Goal: Task Accomplishment & Management: Use online tool/utility

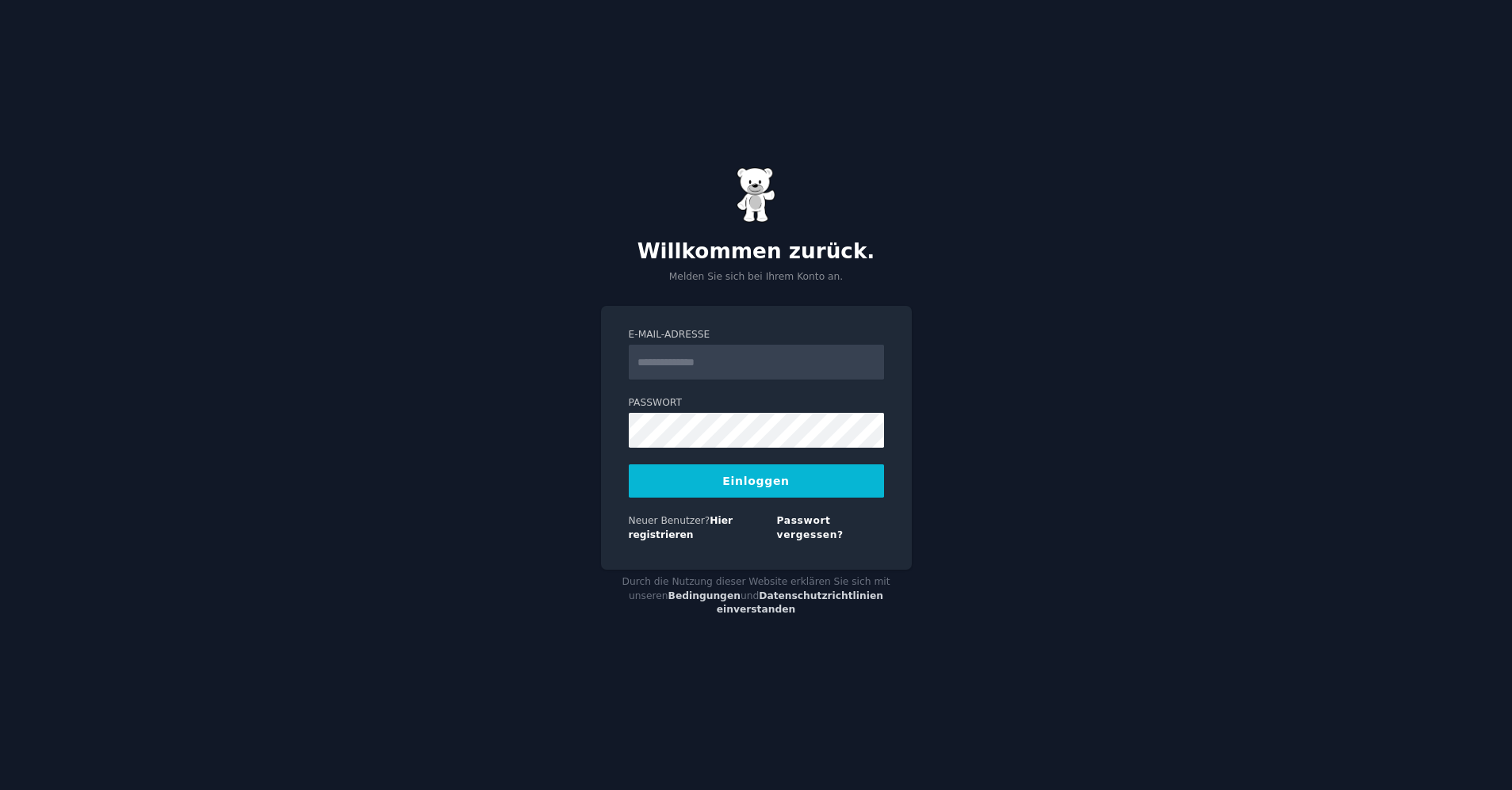
click at [702, 376] on input "E-Mail-Adresse" at bounding box center [756, 362] width 256 height 35
type input "**********"
click at [732, 498] on button "Einloggen" at bounding box center [756, 481] width 256 height 33
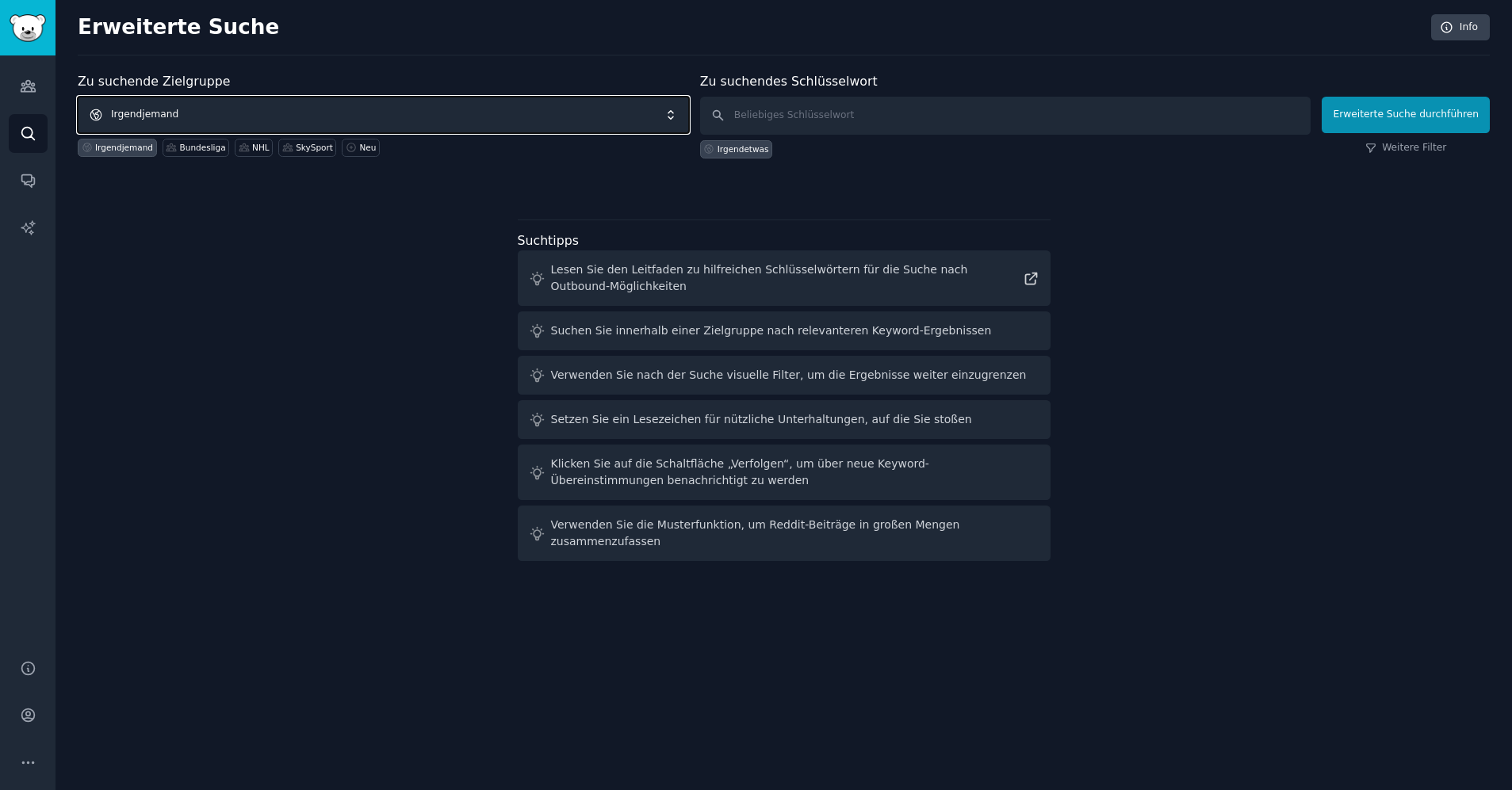
click at [148, 115] on font "Irgendjemand" at bounding box center [144, 114] width 67 height 11
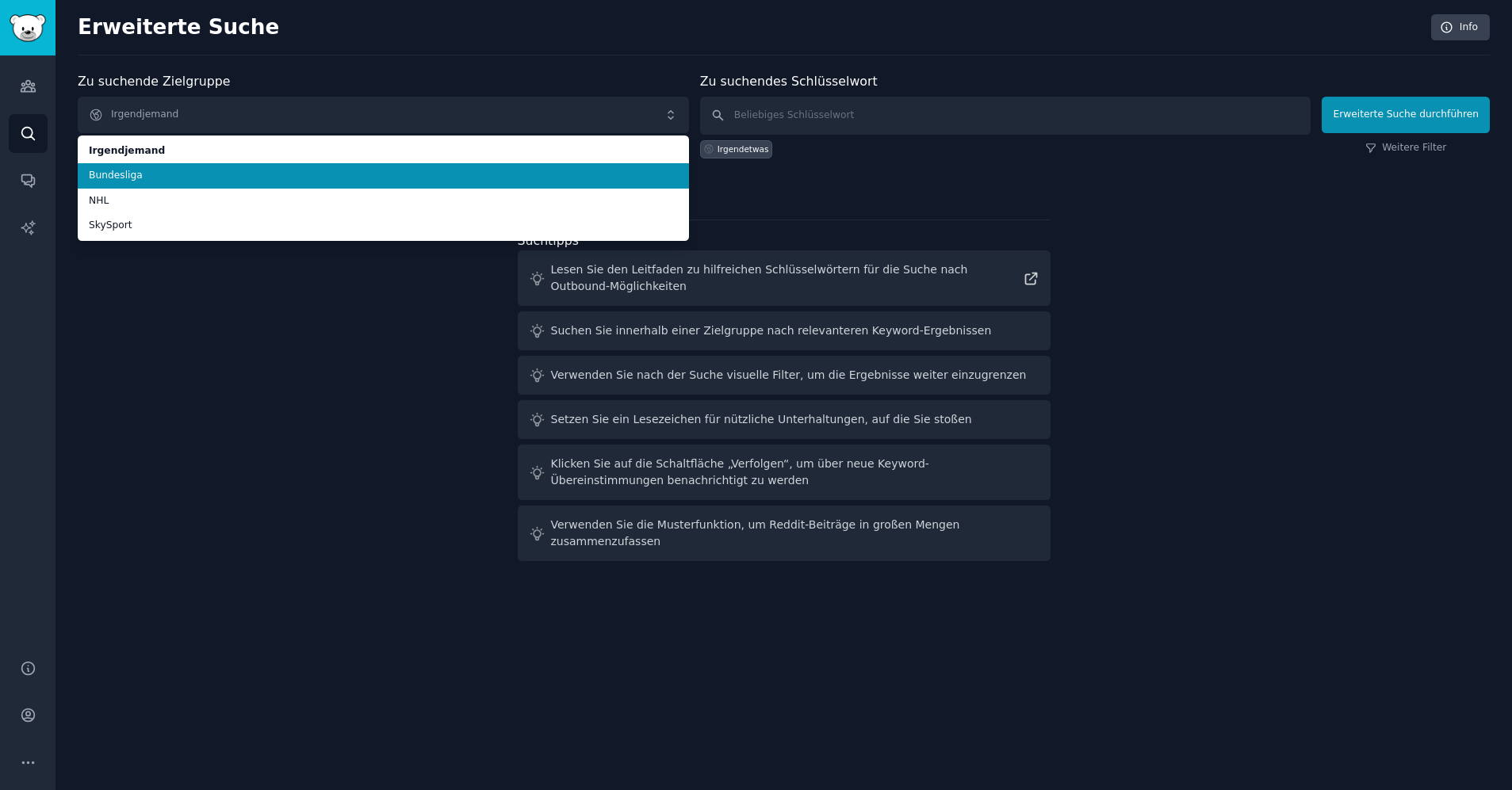
click at [183, 177] on span "Bundesliga" at bounding box center [383, 176] width 589 height 15
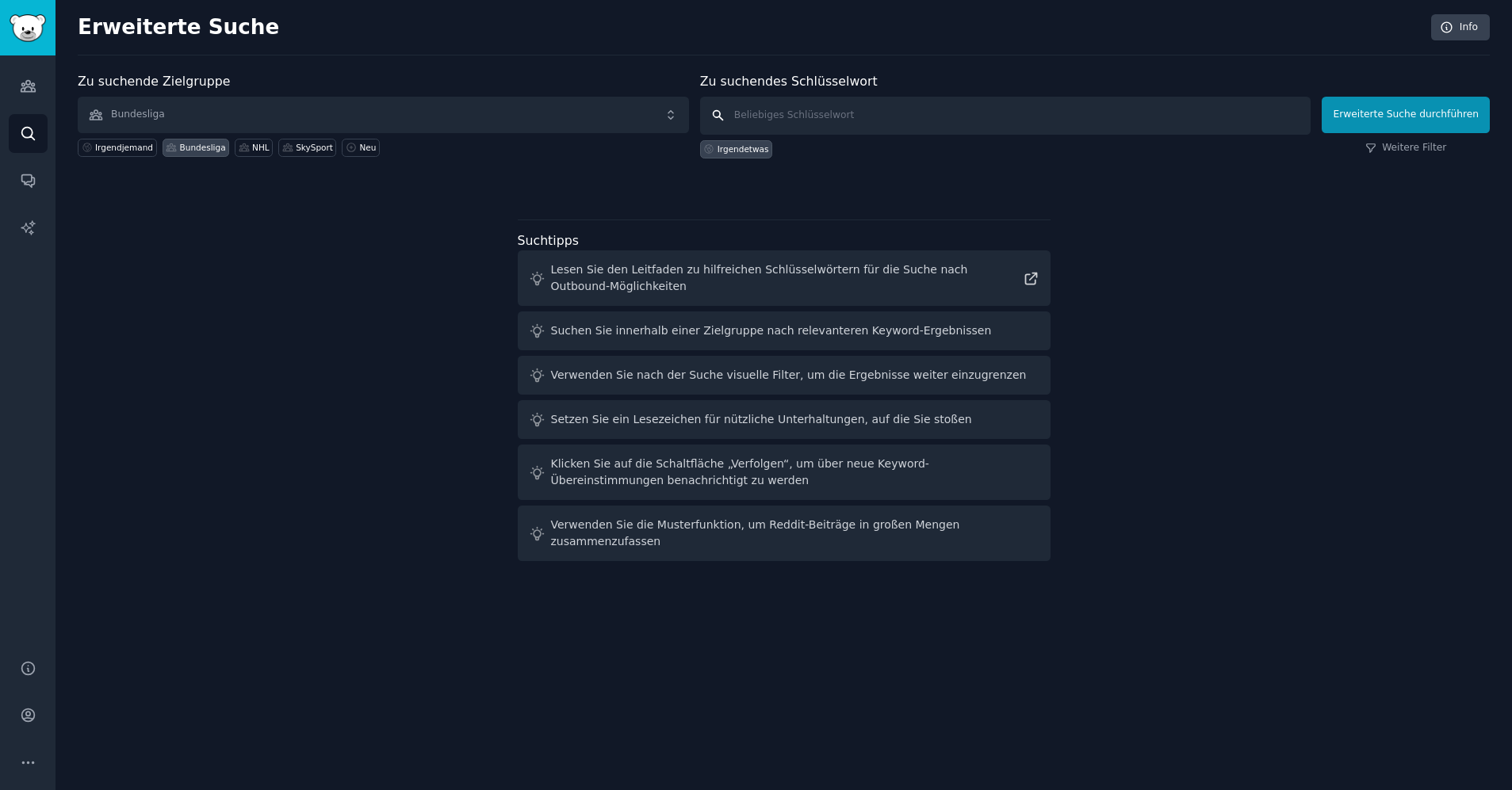
type input "f"
click button "Erweiterte Suche durchführen" at bounding box center [1405, 114] width 168 height 36
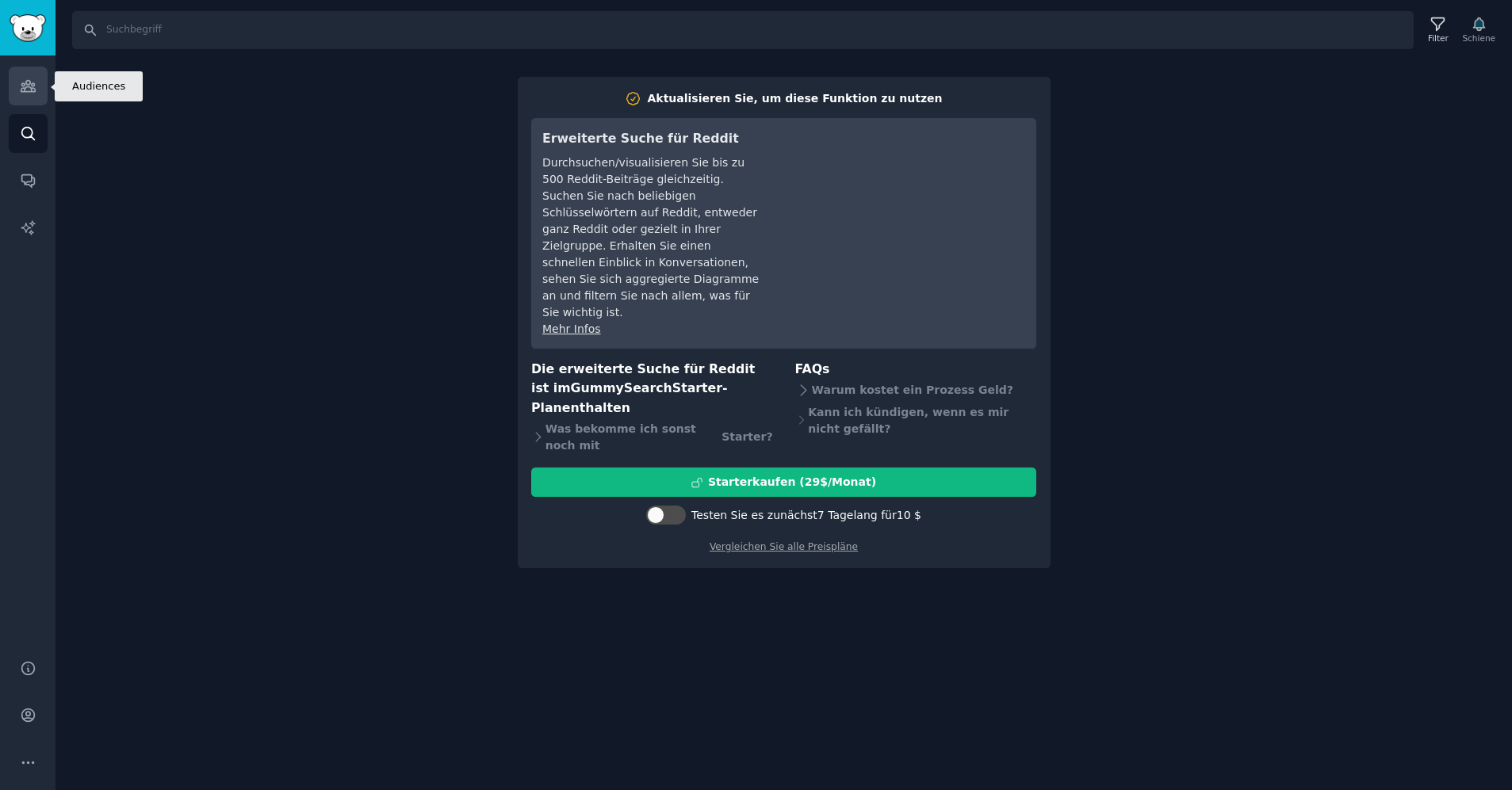
click at [25, 90] on icon "Seitenleiste" at bounding box center [28, 87] width 15 height 11
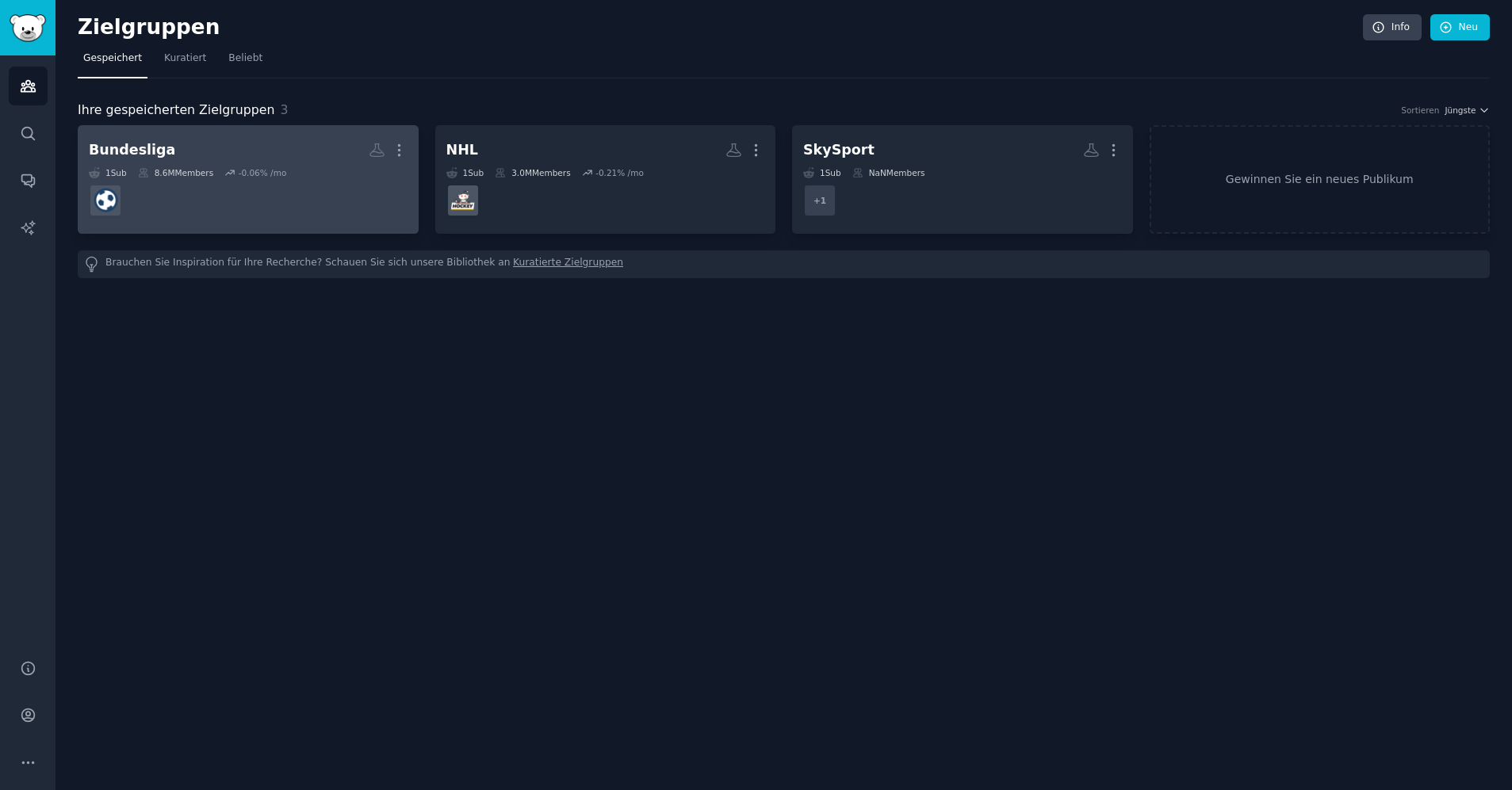
drag, startPoint x: 239, startPoint y: 215, endPoint x: 249, endPoint y: 193, distance: 24.2
click at [249, 193] on dd at bounding box center [247, 200] width 319 height 45
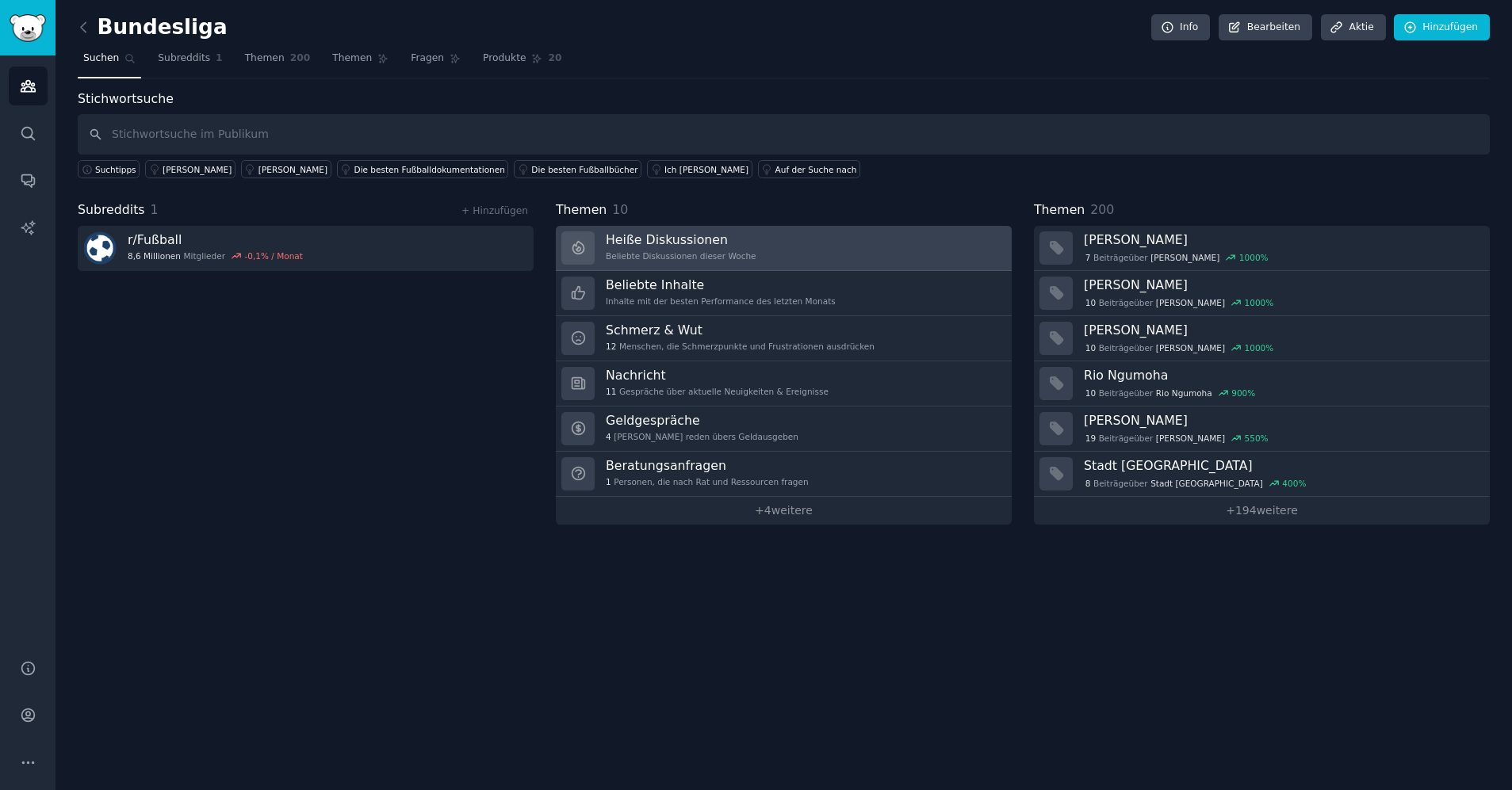
click at [687, 248] on div "Heiße Diskussionen Beliebte Diskussionen dieser Woche" at bounding box center [681, 247] width 151 height 33
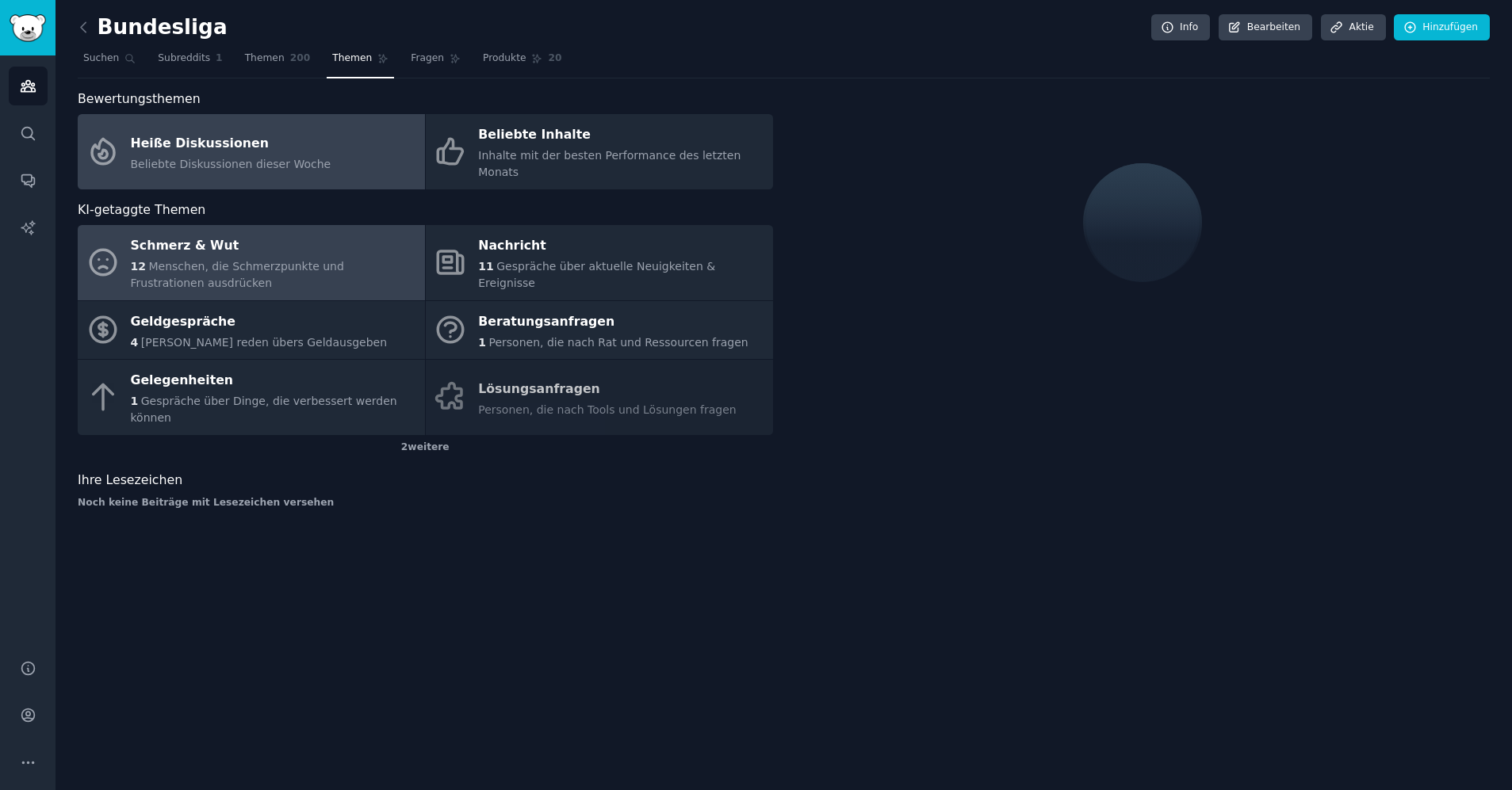
click at [240, 259] on div "12 Menschen, die Schmerzpunkte und Frustrationen ausdrücken" at bounding box center [273, 275] width 286 height 33
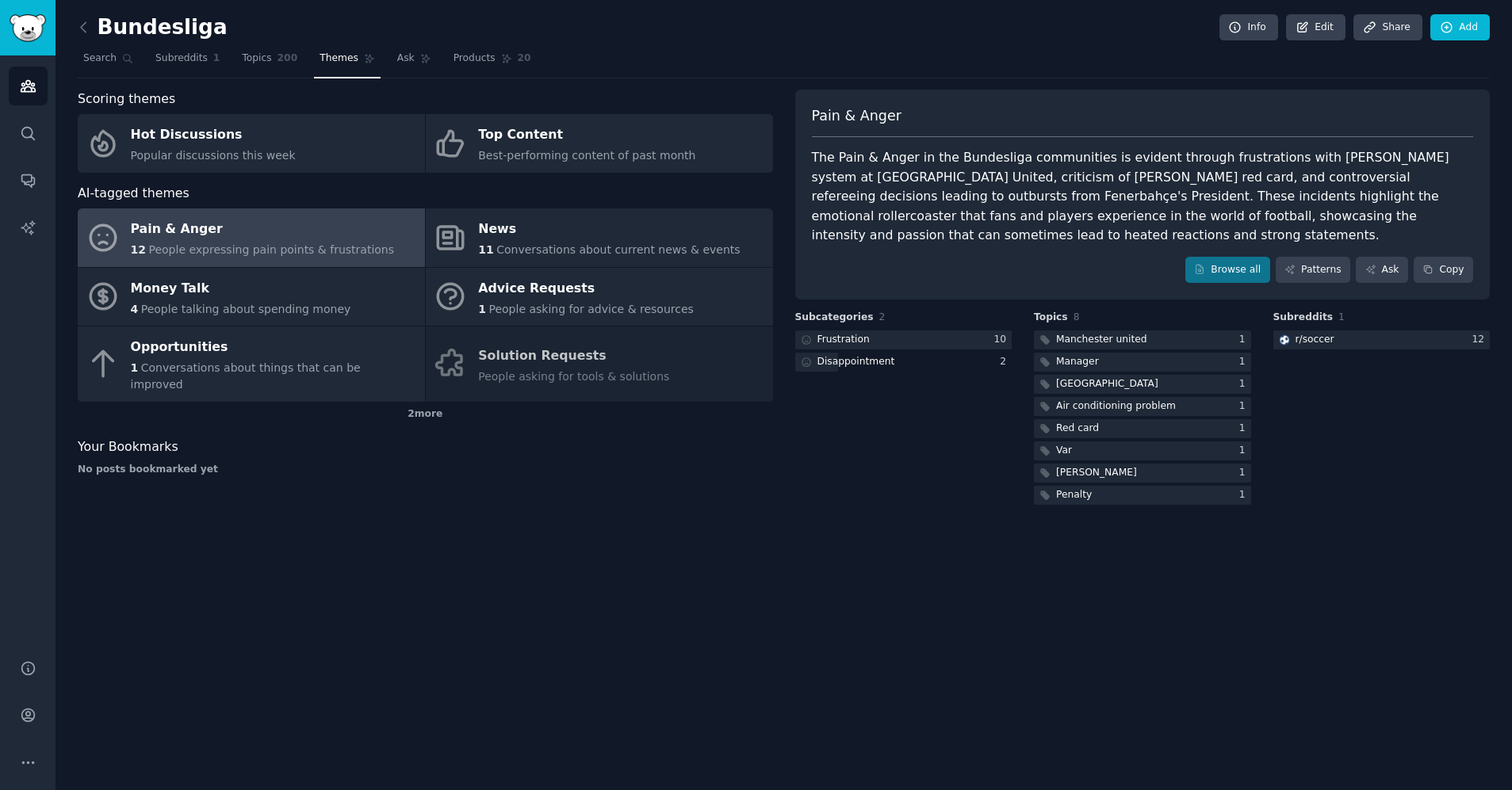
click at [910, 447] on div "Subcategories 2 Frustration 10 Disappointment 2" at bounding box center [904, 409] width 217 height 197
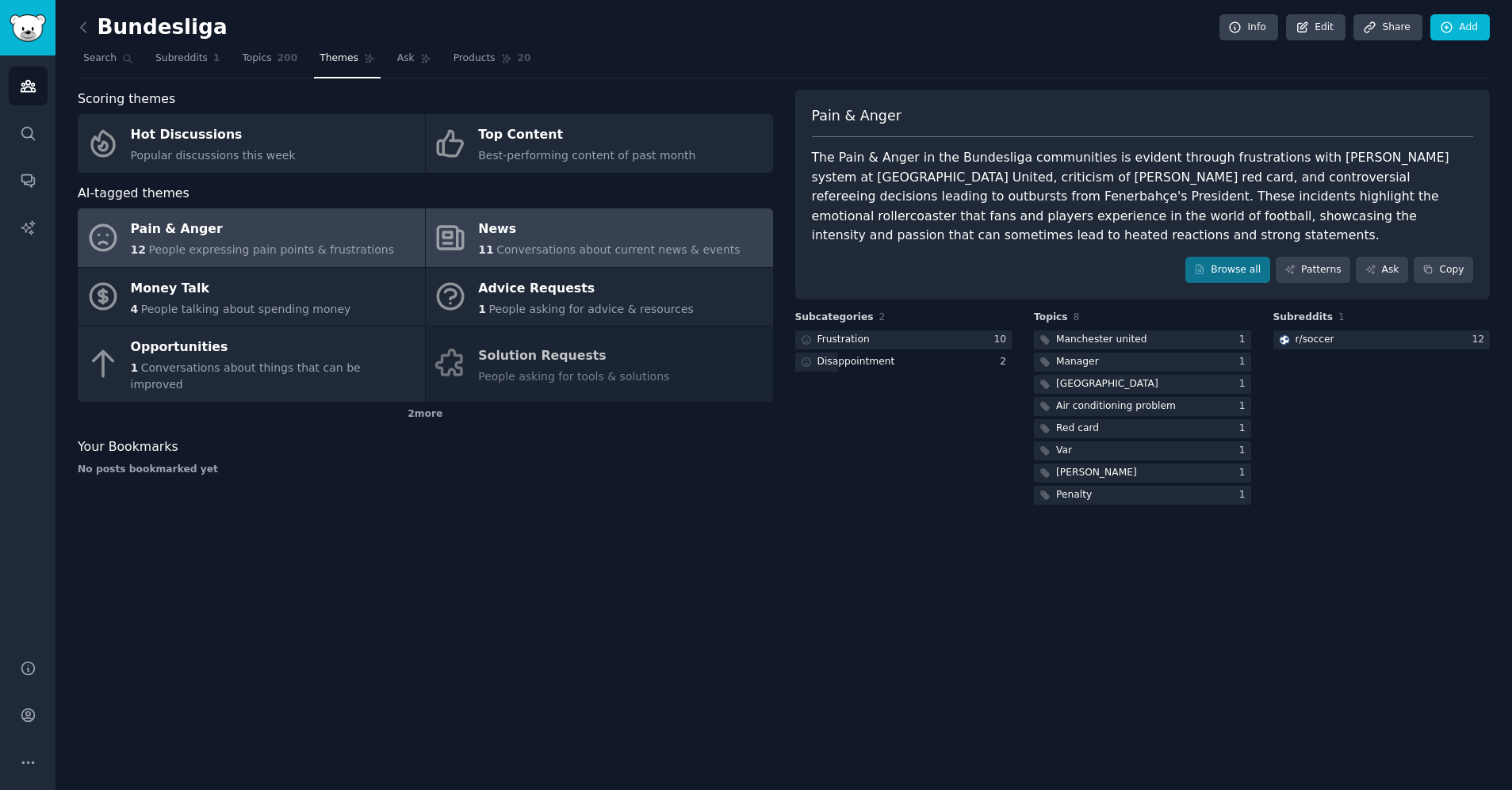
click at [521, 236] on div "News" at bounding box center [608, 230] width 261 height 25
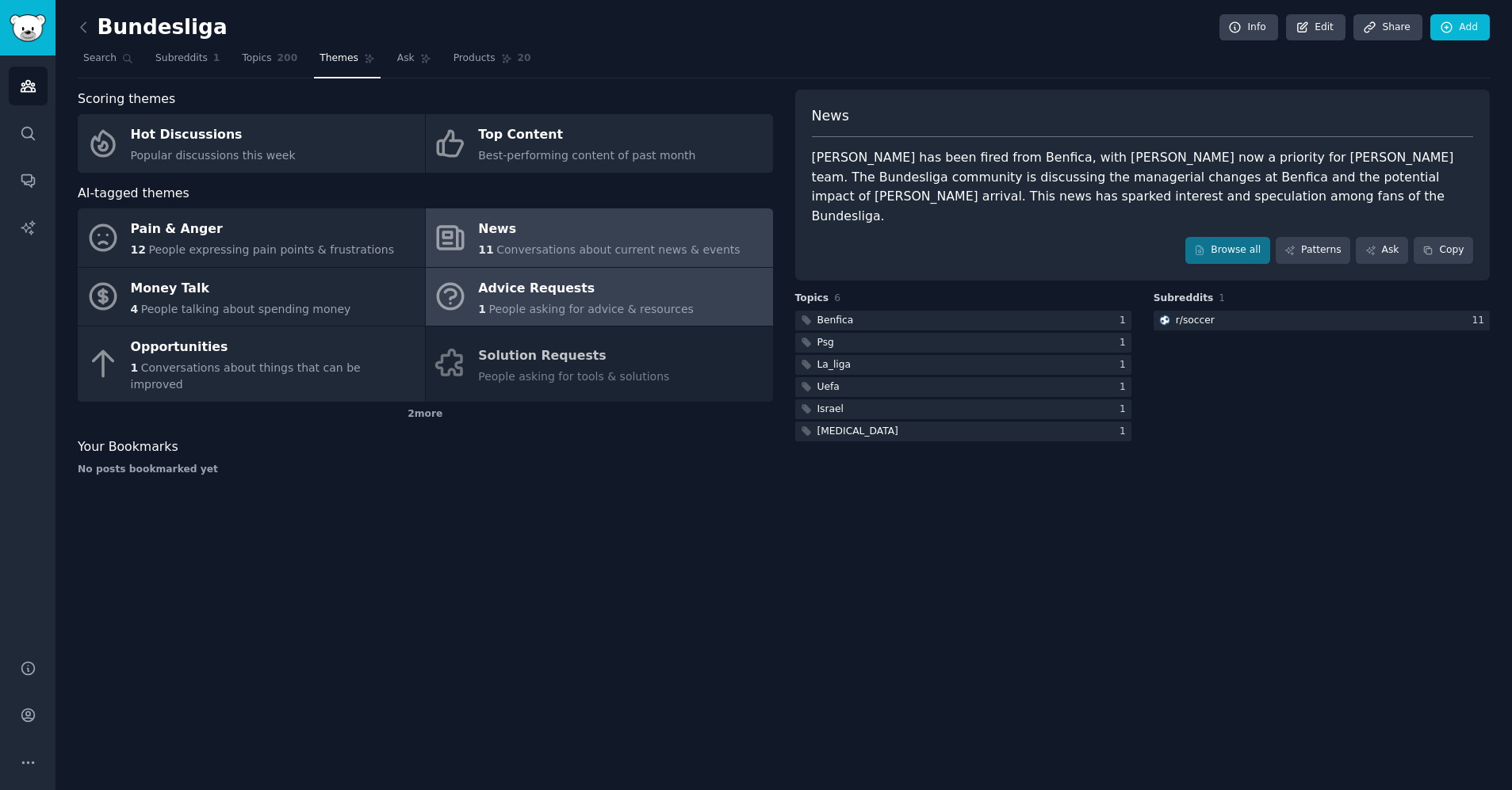
click at [579, 295] on div "Advice Requests" at bounding box center [586, 288] width 216 height 25
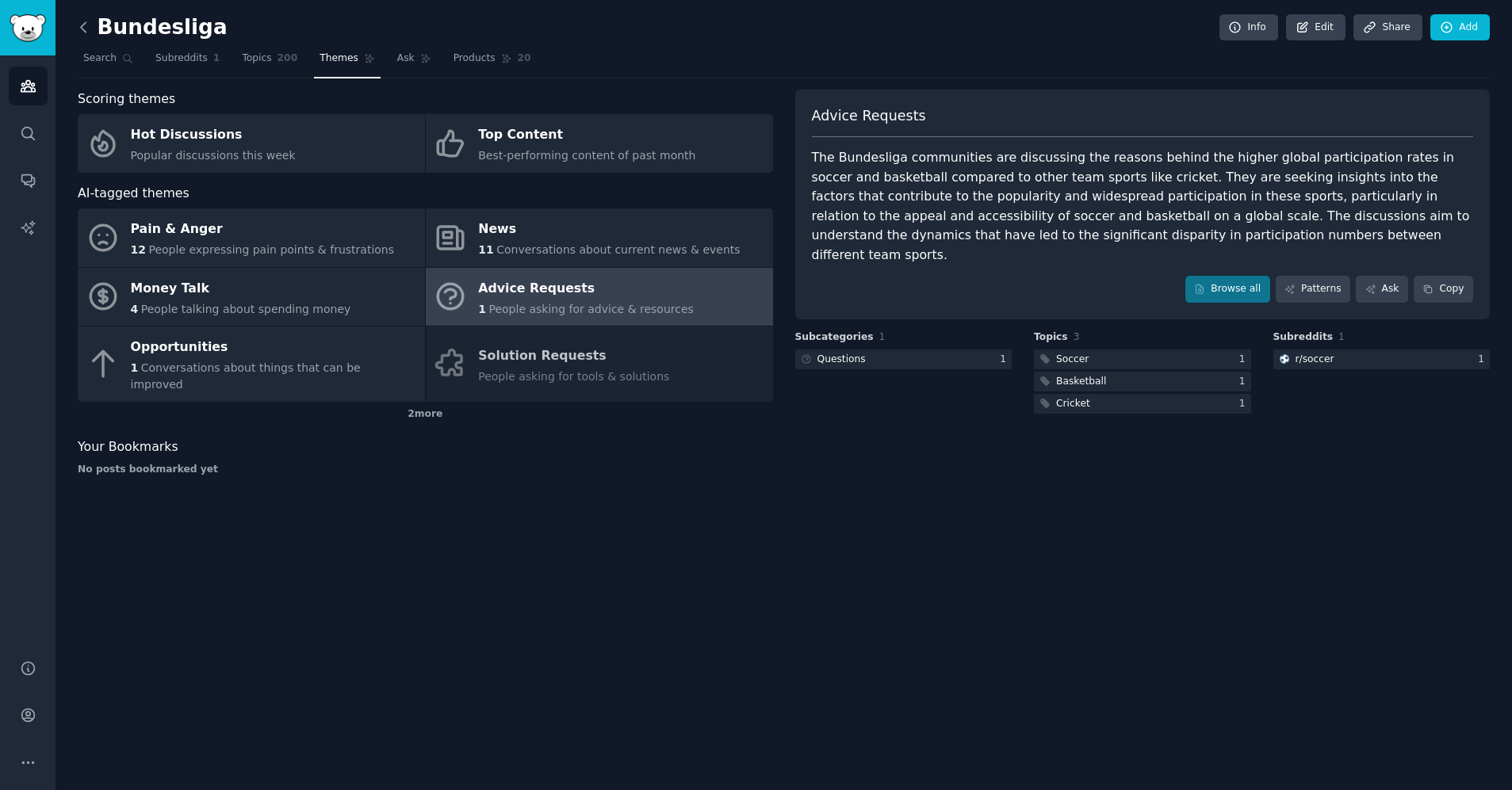
click at [84, 26] on icon at bounding box center [84, 27] width 17 height 17
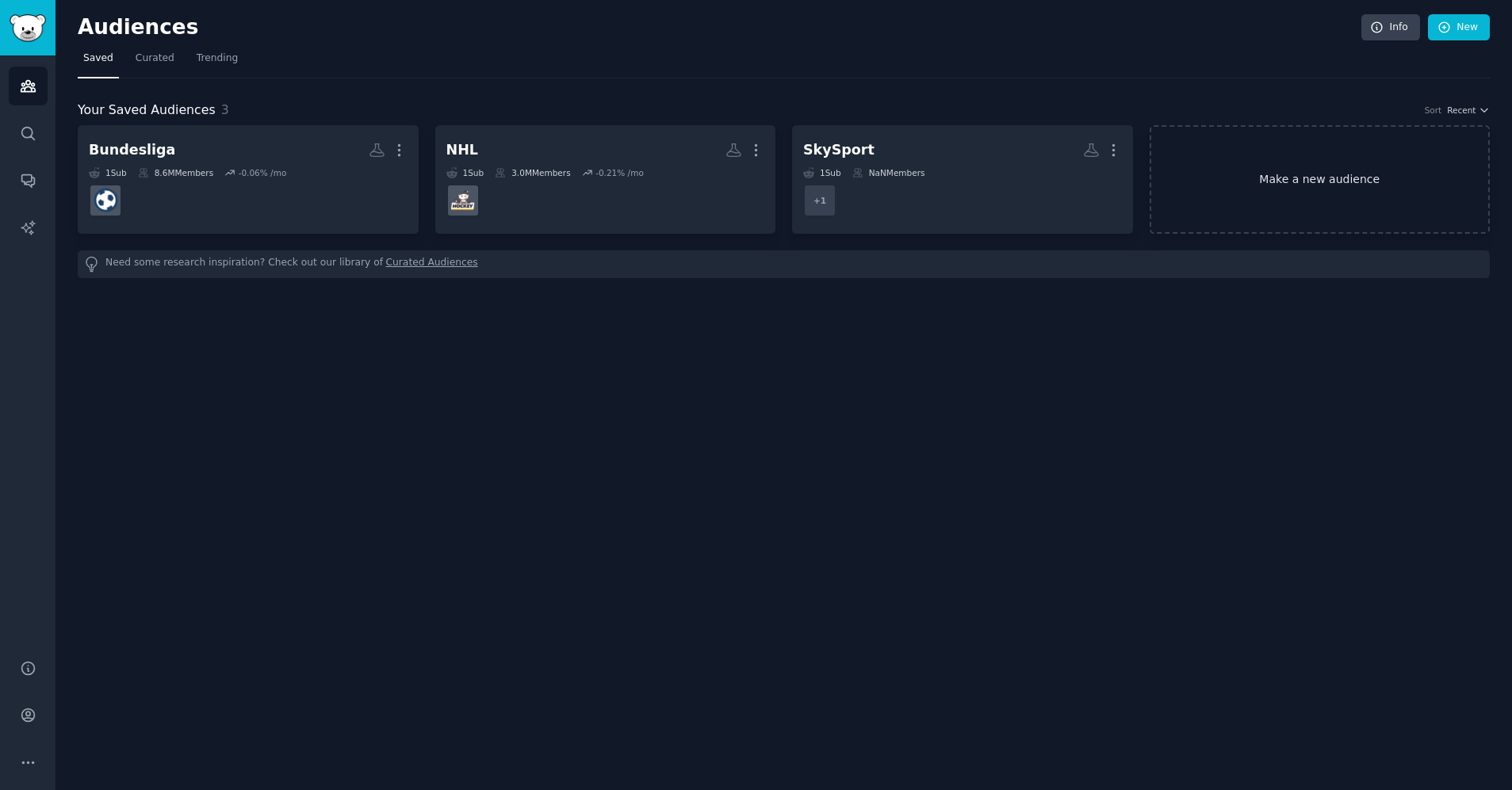
click at [1281, 185] on link "Make a new audience" at bounding box center [1320, 179] width 341 height 109
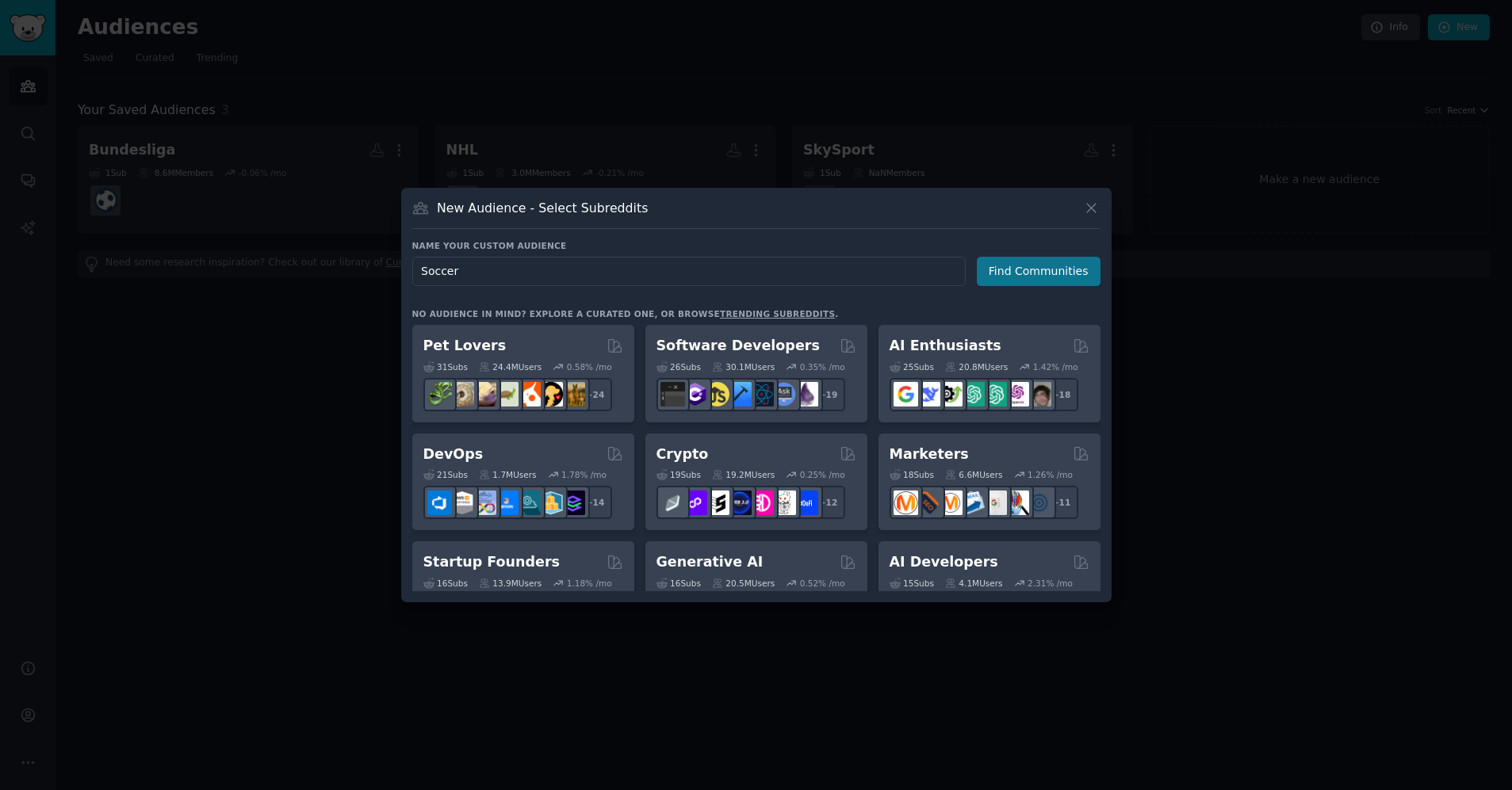
type input "Soccer"
click at [1028, 268] on button "Find Communities" at bounding box center [1038, 272] width 123 height 29
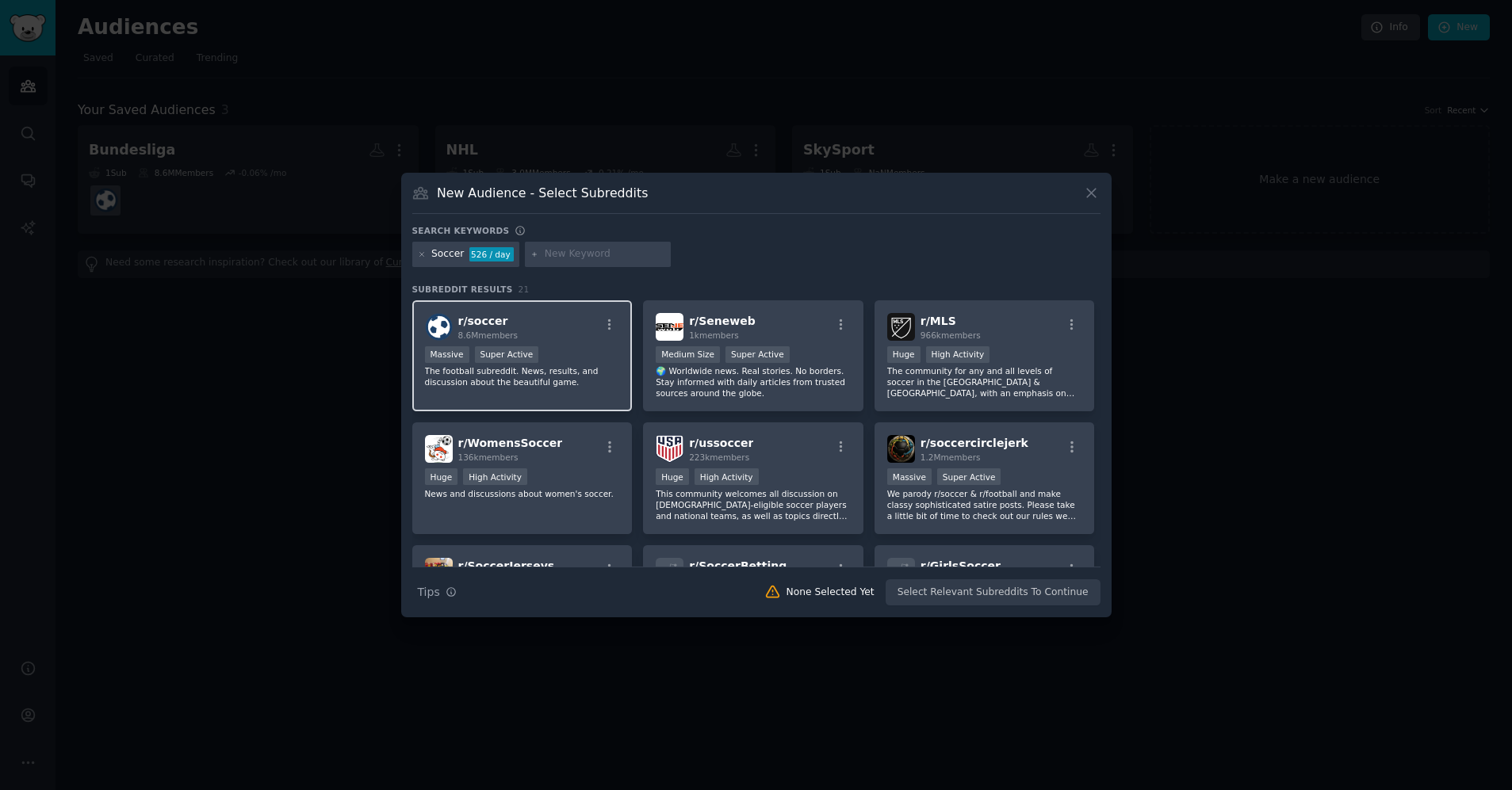
click at [563, 341] on div "r/ soccer 8.6M members Massive Super Active The football subreddit. News, resul…" at bounding box center [522, 356] width 221 height 112
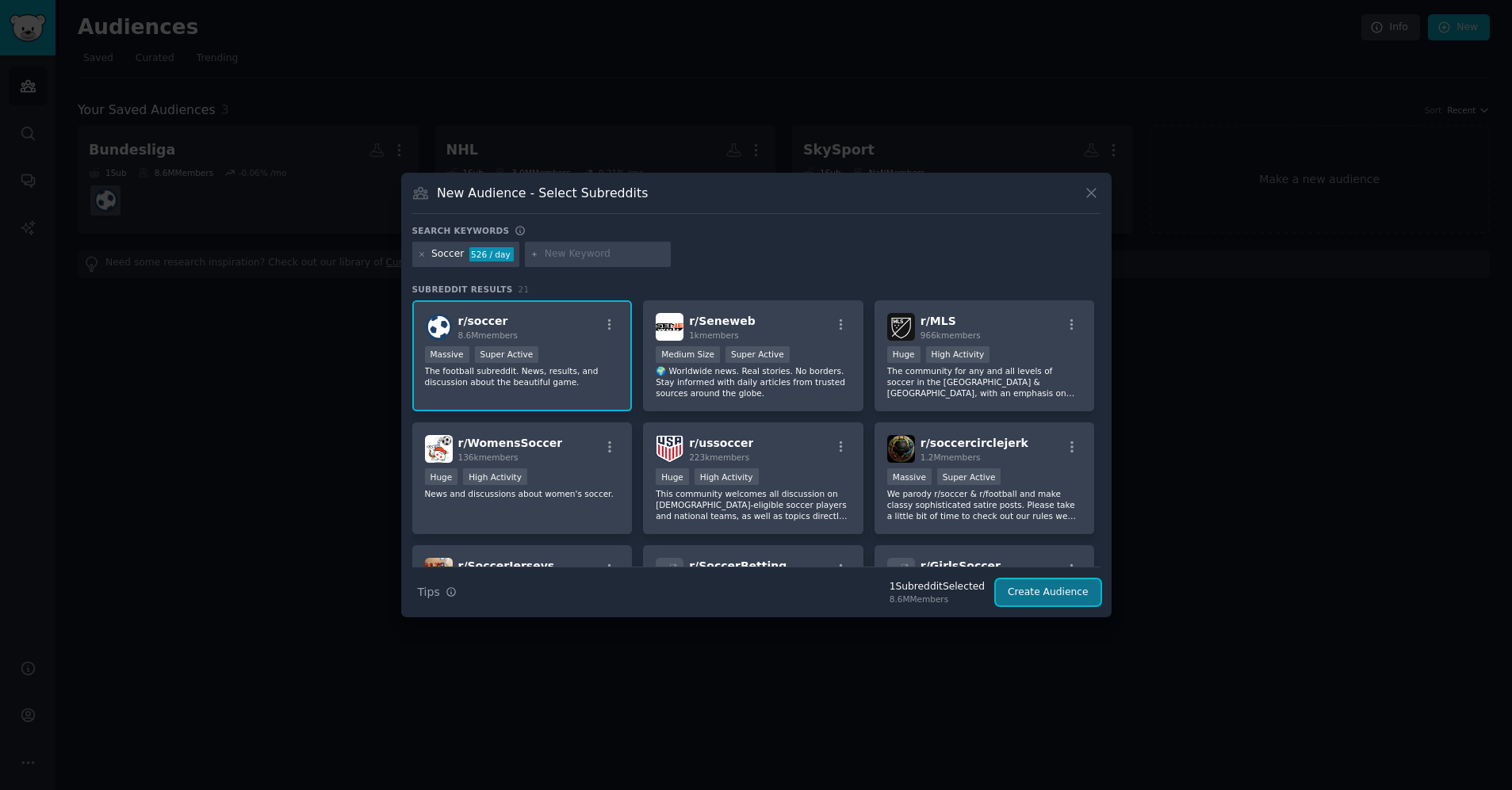
click at [1039, 594] on button "Create Audience" at bounding box center [1047, 592] width 105 height 27
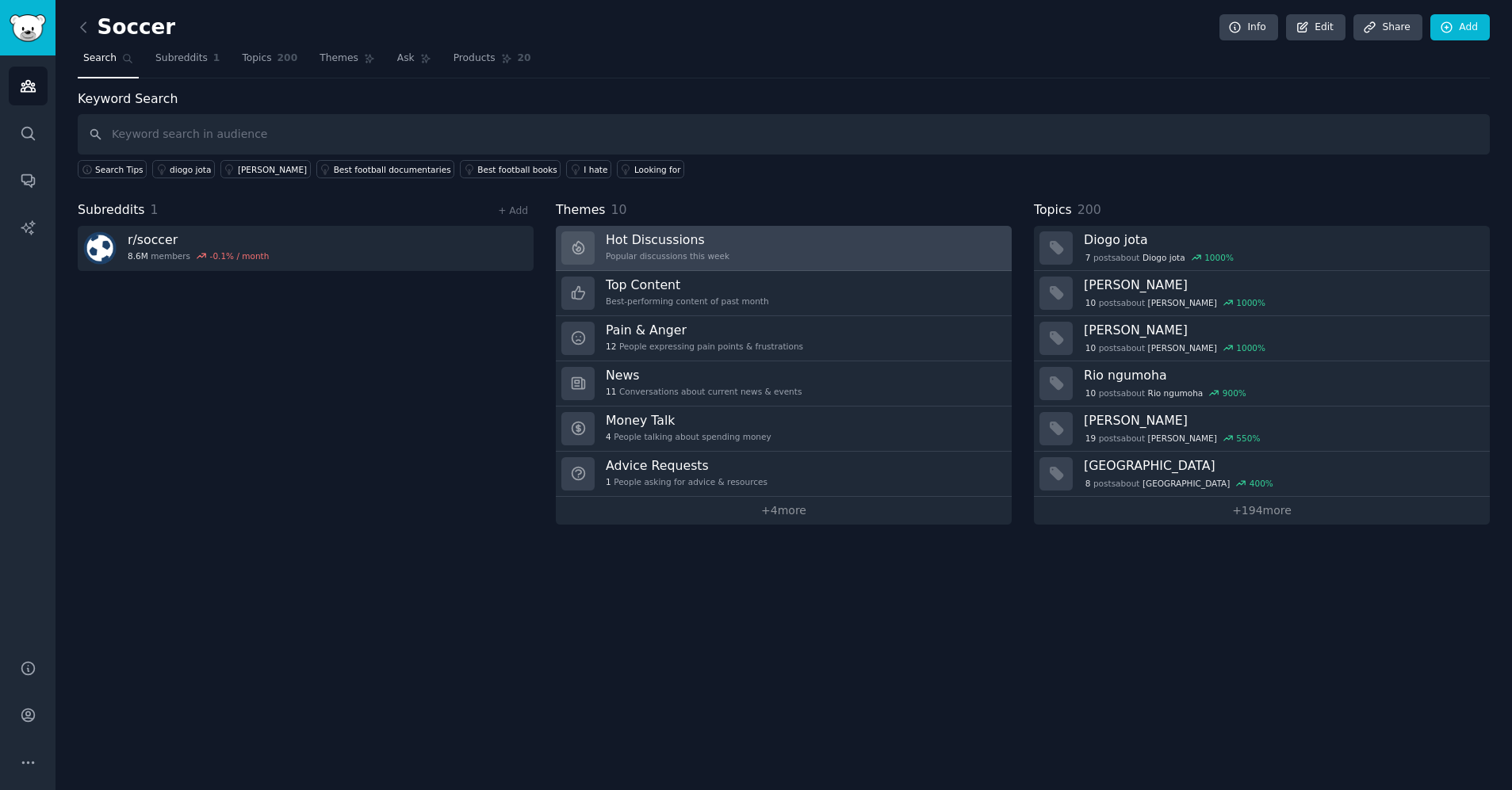
click at [644, 255] on div "Popular discussions this week" at bounding box center [668, 256] width 123 height 11
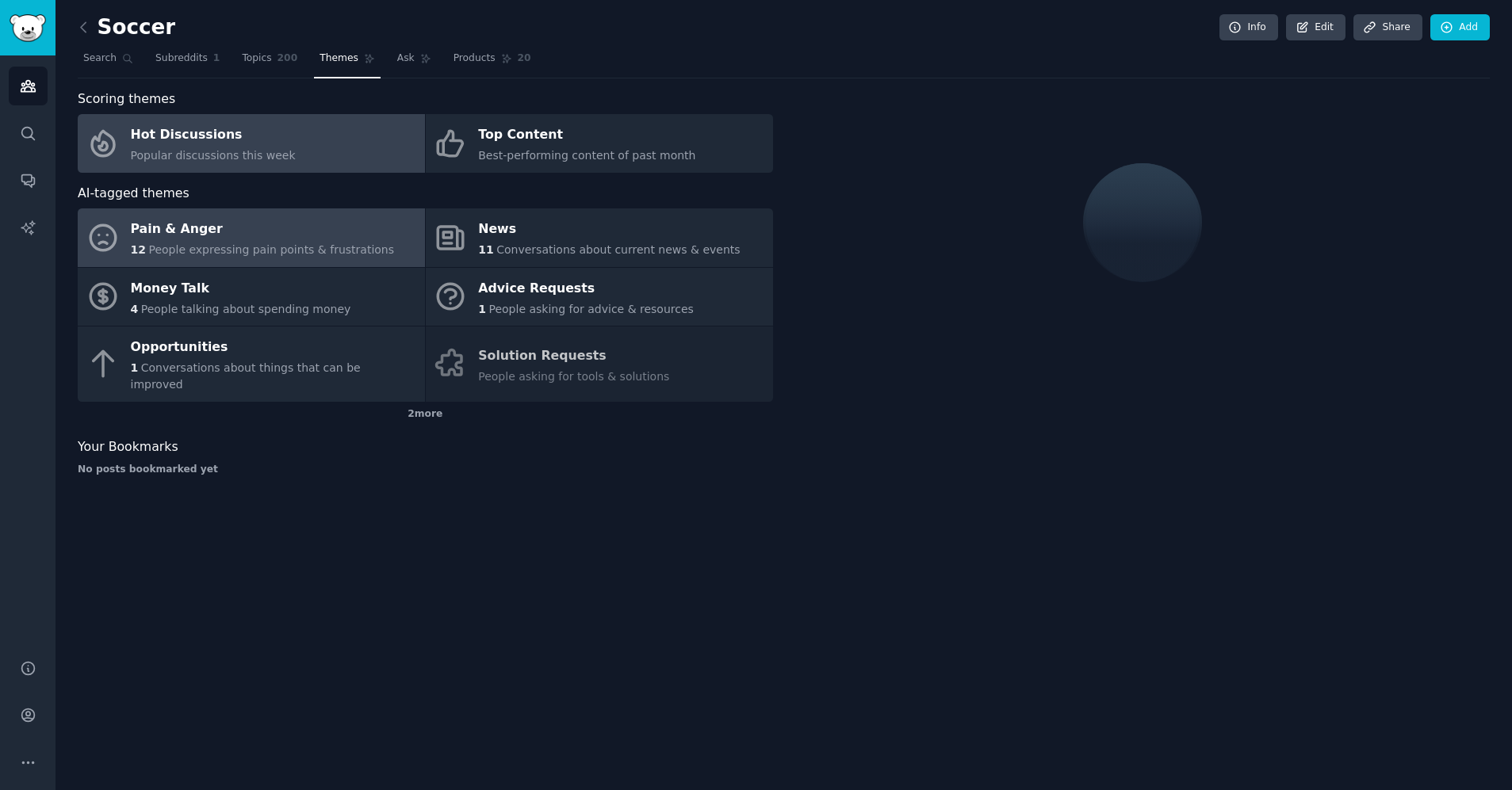
click at [214, 243] on span "People expressing pain points & frustrations" at bounding box center [271, 250] width 246 height 13
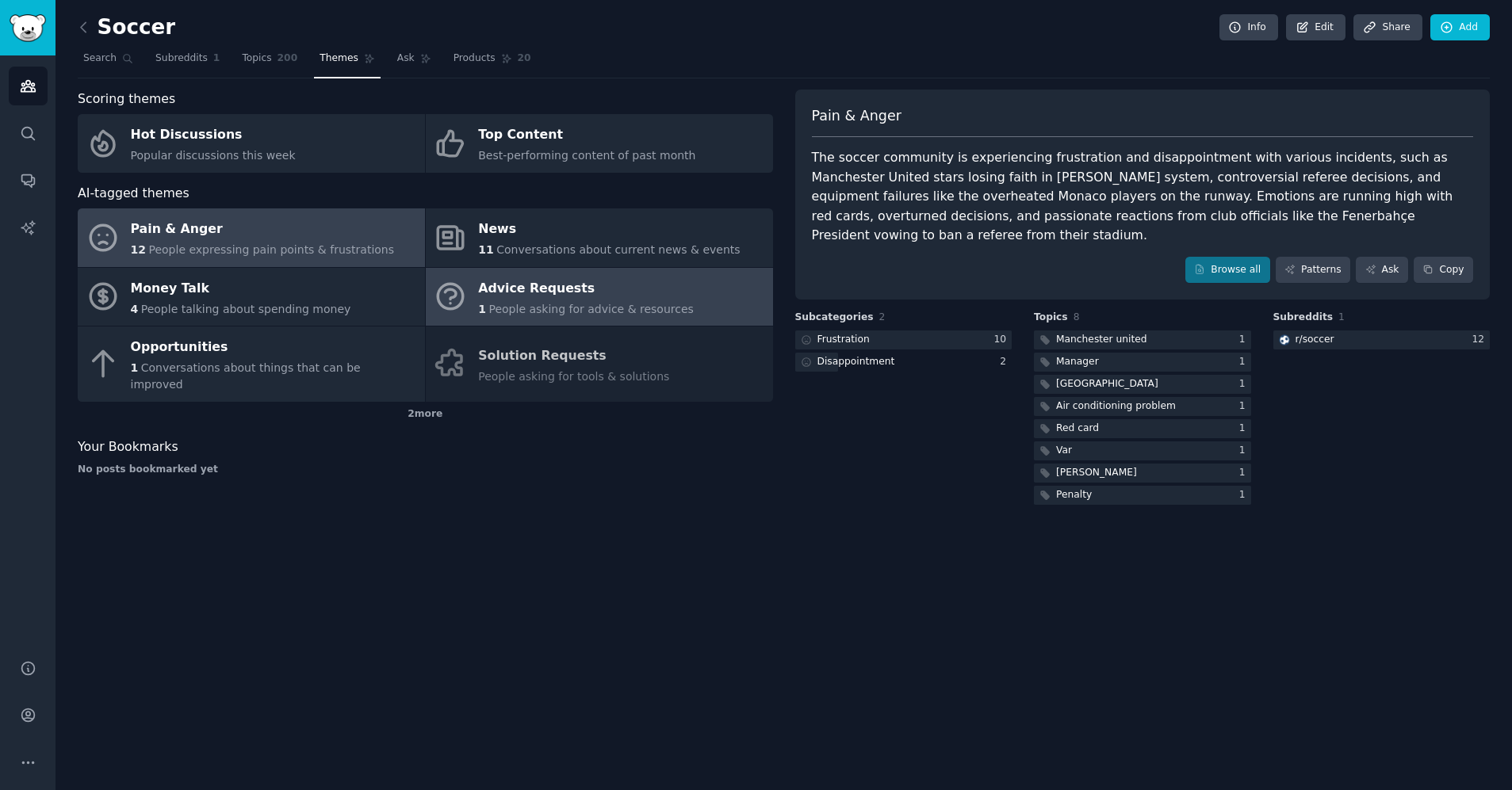
click at [532, 311] on span "People asking for advice & resources" at bounding box center [591, 309] width 204 height 13
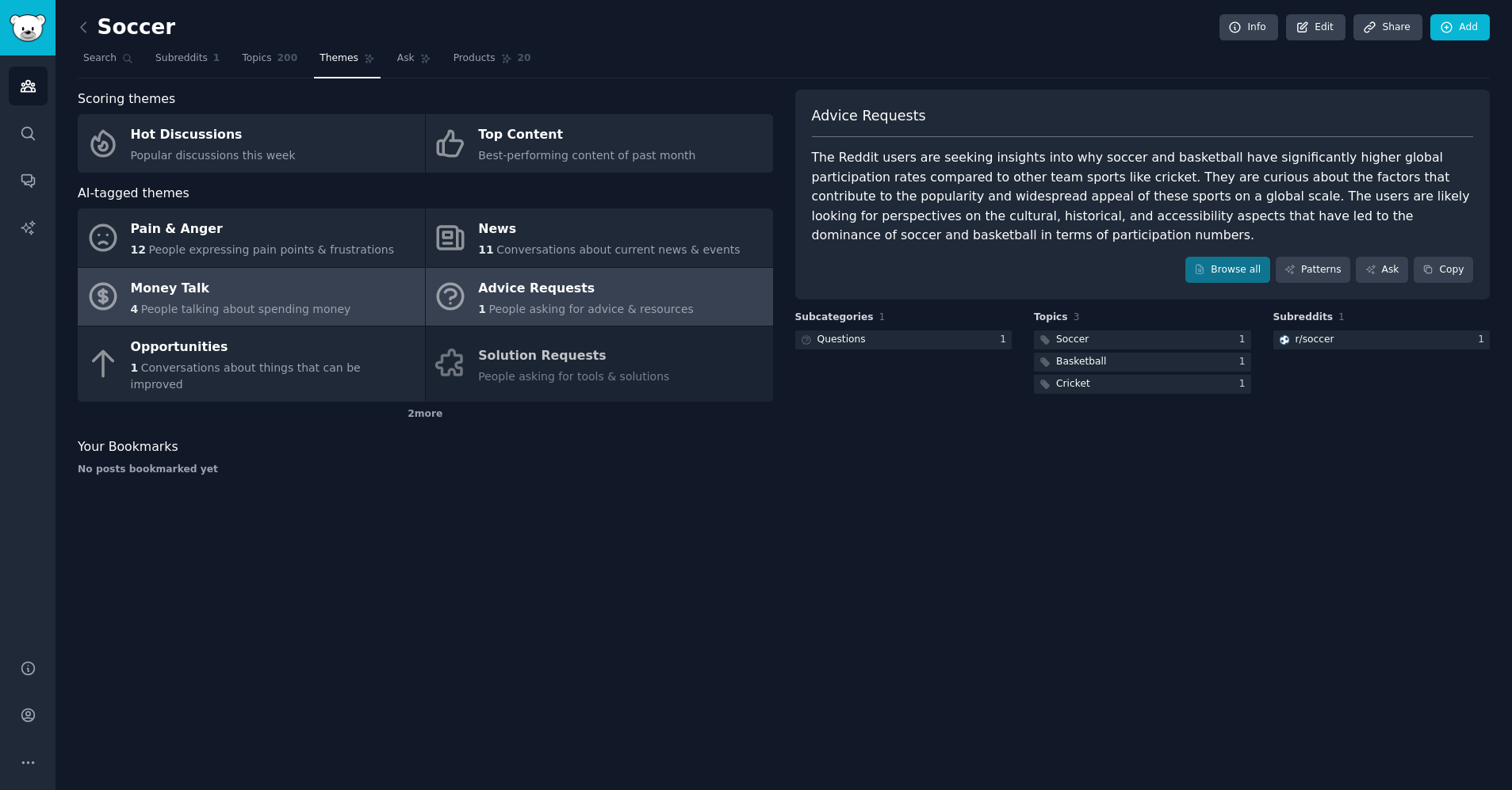
click at [260, 298] on div "Money Talk" at bounding box center [241, 288] width 221 height 25
